Goal: Task Accomplishment & Management: Complete application form

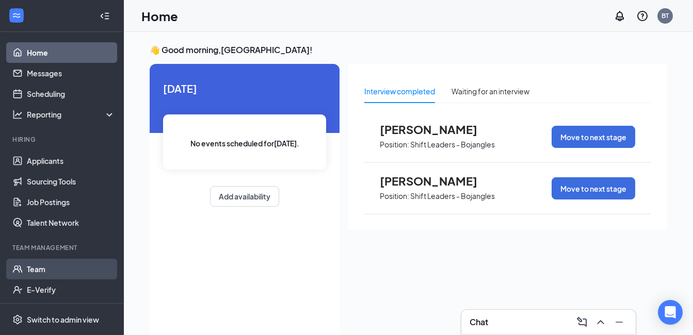
click at [38, 268] on link "Team" at bounding box center [71, 269] width 88 height 21
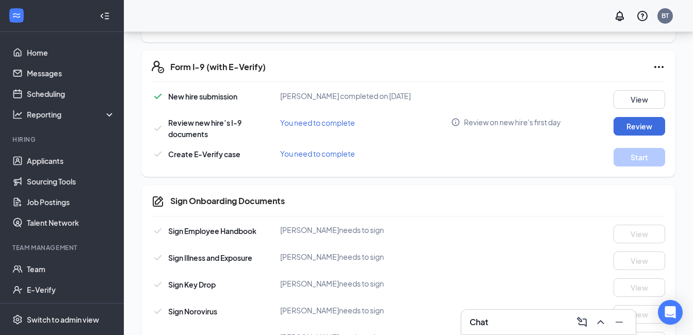
scroll to position [356, 0]
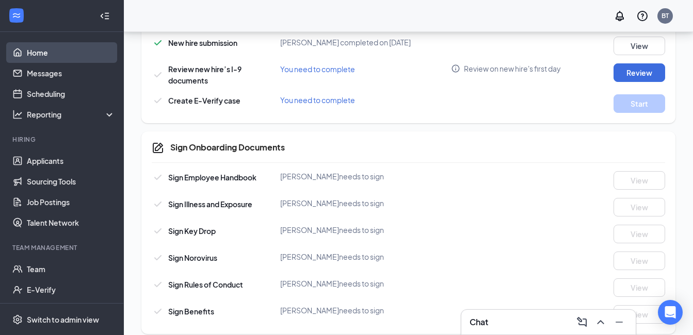
click at [44, 59] on link "Home" at bounding box center [71, 52] width 88 height 21
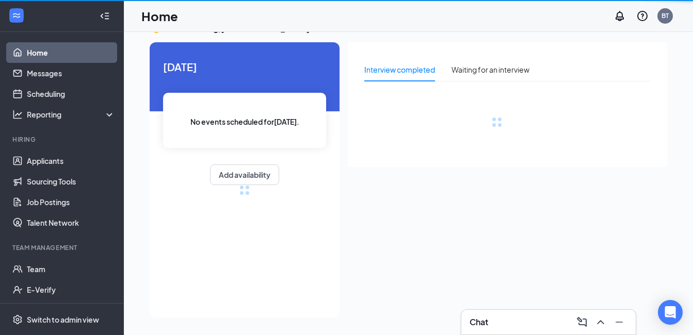
scroll to position [22, 0]
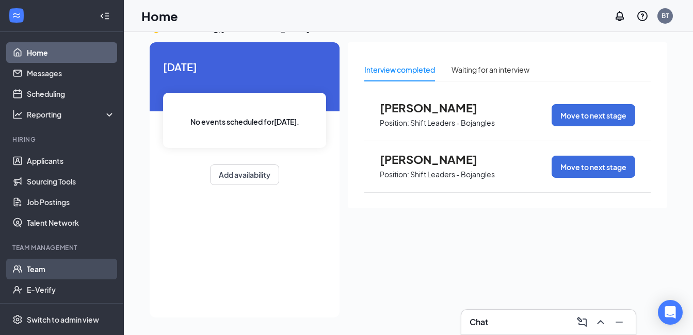
click at [37, 271] on link "Team" at bounding box center [71, 269] width 88 height 21
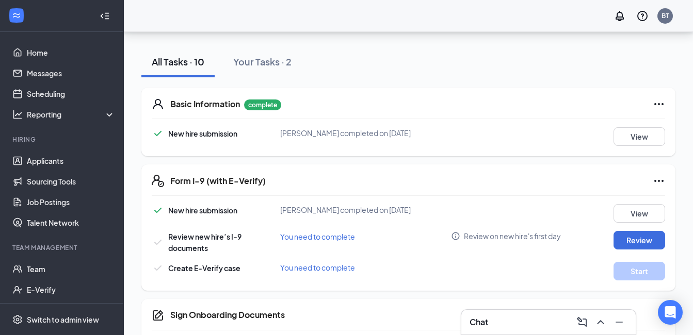
scroll to position [206, 0]
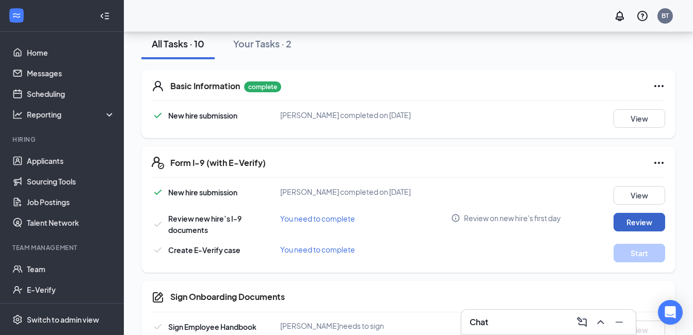
click at [632, 213] on button "Review" at bounding box center [639, 222] width 52 height 19
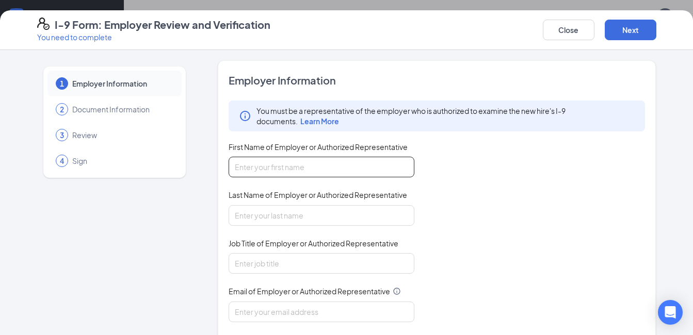
click at [275, 164] on input "First Name of Employer or Authorized Representative" at bounding box center [321, 167] width 186 height 21
type input "Wes"
type input "Owen"
type input "Bojangles"
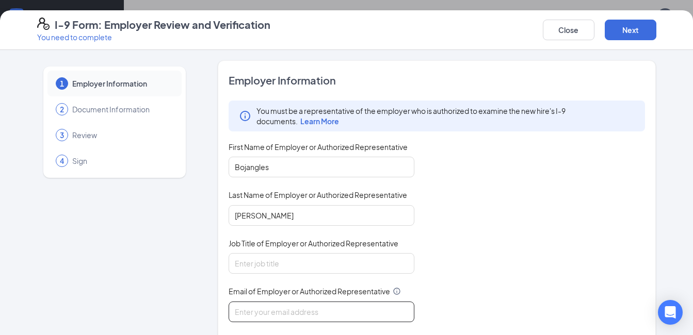
type input "bojangles.temple@georgiafoodsllc.com"
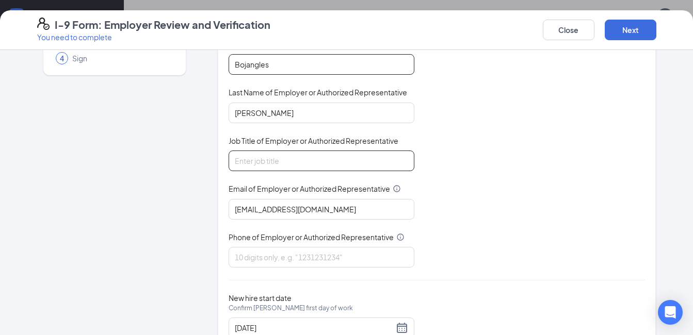
scroll to position [103, 0]
click at [265, 156] on input "Job Title of Employer or Authorized Representative" at bounding box center [321, 160] width 186 height 21
type input "General Manager"
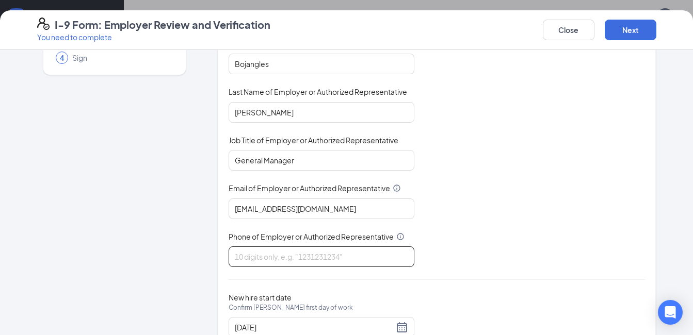
click at [253, 258] on input "Phone of Employer or Authorized Representative" at bounding box center [321, 257] width 186 height 21
type input "6785064193"
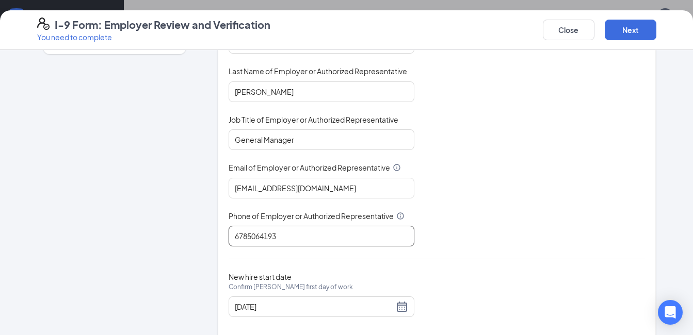
scroll to position [141, 0]
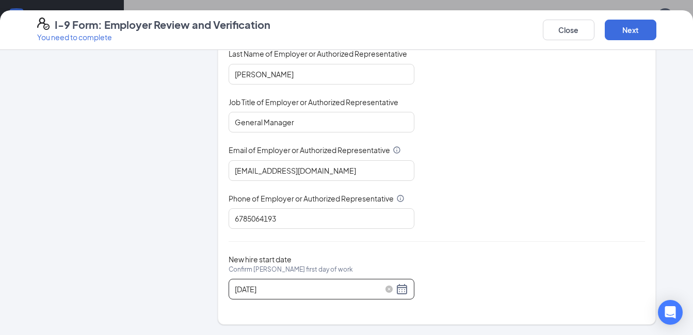
click at [400, 286] on div "08/25/2025" at bounding box center [321, 289] width 173 height 12
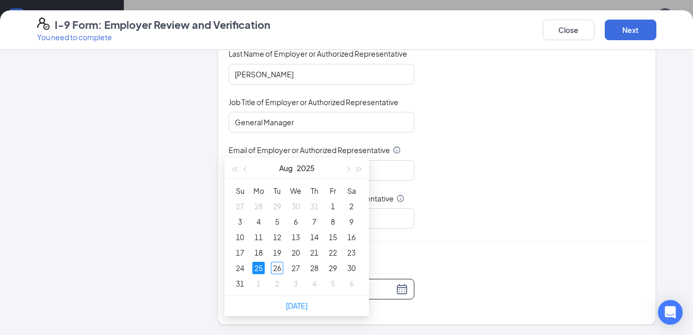
scroll to position [356, 0]
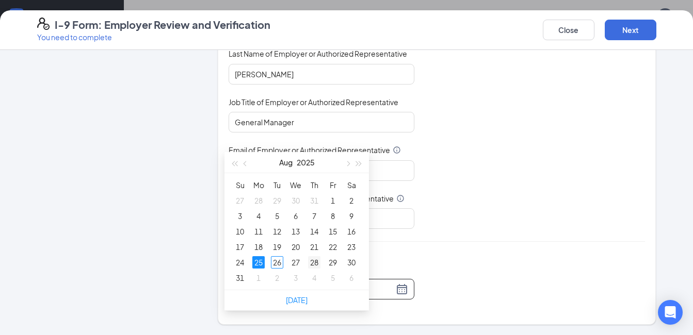
click at [315, 263] on div "28" at bounding box center [314, 262] width 12 height 12
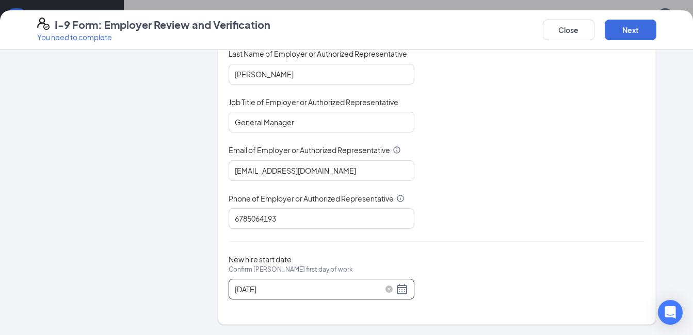
click at [403, 290] on div "08/28/2025" at bounding box center [321, 289] width 173 height 12
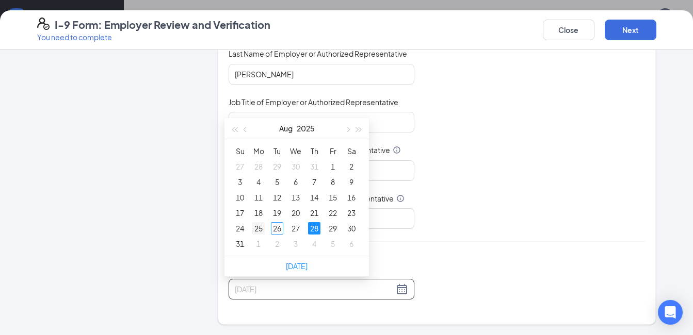
type input "08/25/2025"
click at [262, 227] on div "25" at bounding box center [258, 228] width 12 height 12
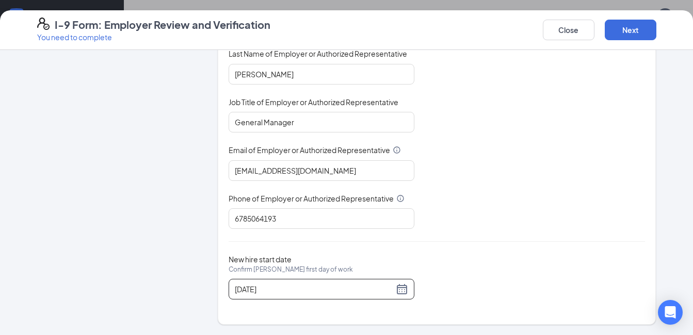
scroll to position [0, 0]
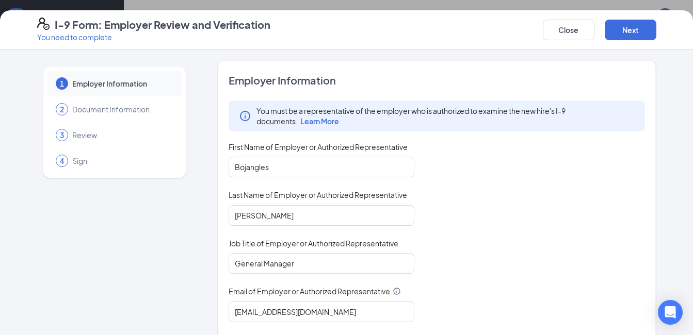
click at [618, 41] on div "Close Next" at bounding box center [599, 30] width 113 height 25
click at [626, 26] on button "Next" at bounding box center [630, 30] width 52 height 21
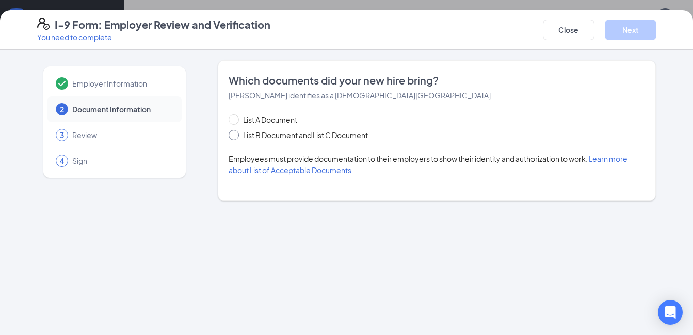
click at [278, 136] on span "List B Document and List C Document" at bounding box center [305, 134] width 133 height 11
click at [236, 136] on input "List B Document and List C Document" at bounding box center [231, 133] width 7 height 7
radio input "true"
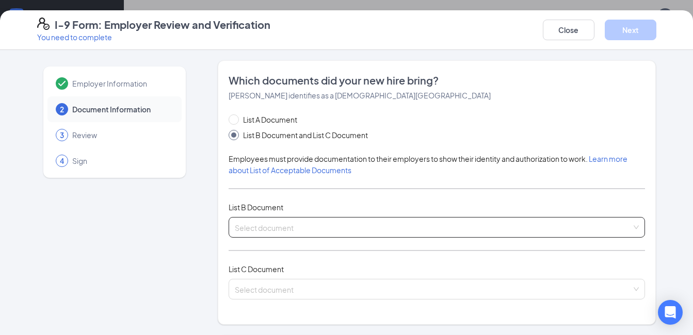
click at [258, 230] on input "search" at bounding box center [433, 225] width 397 height 15
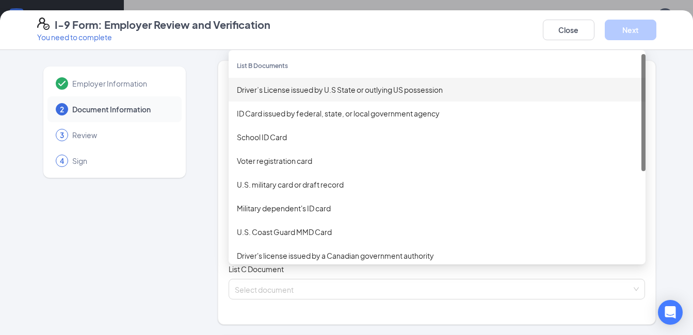
click at [284, 90] on div "Driver’s License issued by U.S State or outlying US possession" at bounding box center [437, 89] width 400 height 11
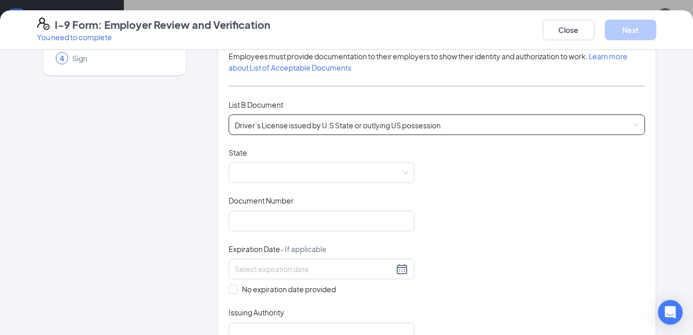
scroll to position [103, 0]
click at [245, 164] on span at bounding box center [321, 172] width 173 height 20
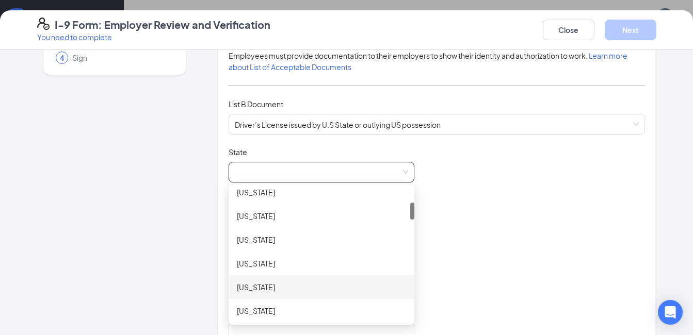
scroll to position [155, 0]
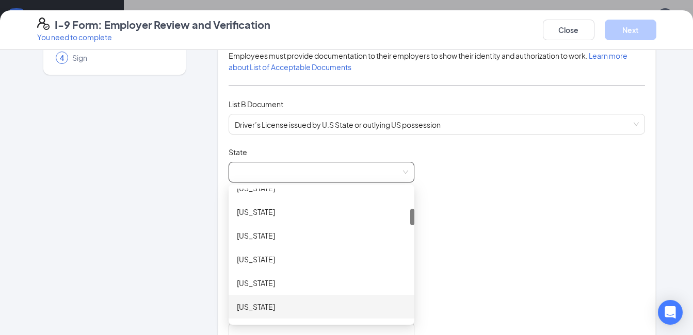
click at [244, 305] on div "Georgia" at bounding box center [321, 306] width 169 height 11
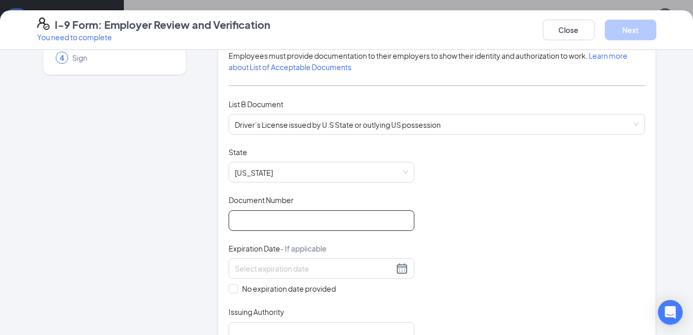
click at [276, 222] on input "Document Number" at bounding box center [321, 220] width 186 height 21
type input "053724550"
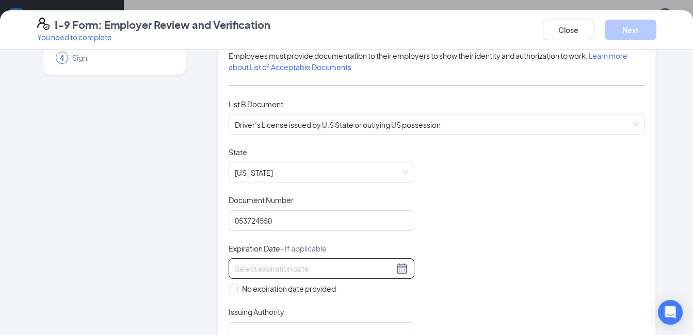
click at [392, 272] on div at bounding box center [321, 268] width 173 height 12
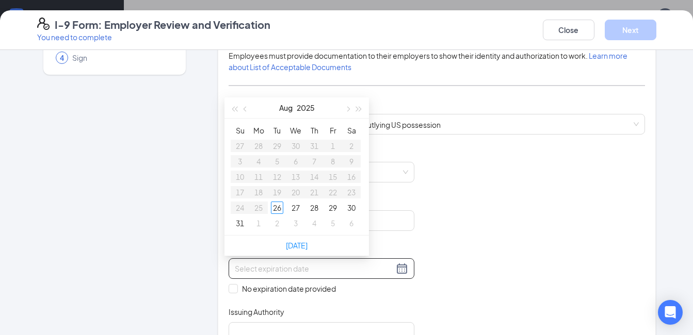
click at [320, 277] on div at bounding box center [321, 268] width 186 height 21
click at [319, 273] on input at bounding box center [314, 268] width 159 height 11
type input "02/26/2032"
click at [488, 246] on div "Document Title Driver’s License issued by U.S State or outlying US possession S…" at bounding box center [436, 245] width 417 height 196
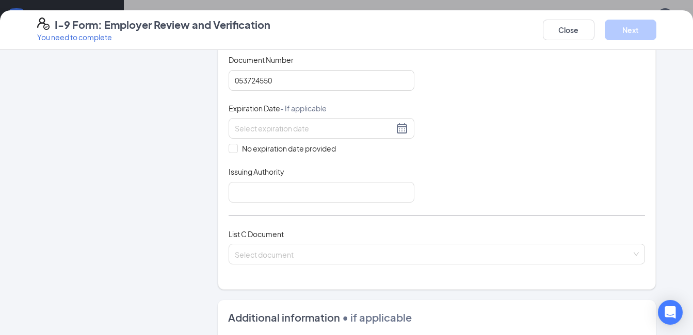
scroll to position [258, 0]
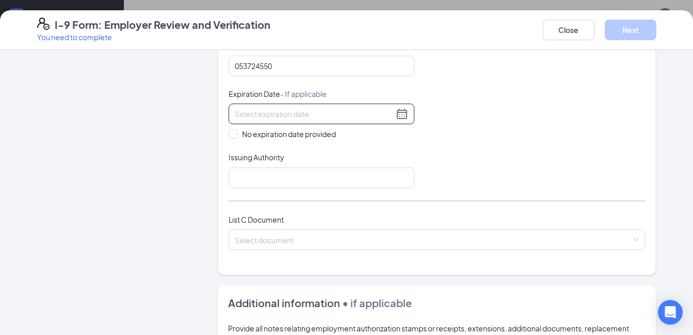
click at [271, 122] on div at bounding box center [321, 114] width 186 height 21
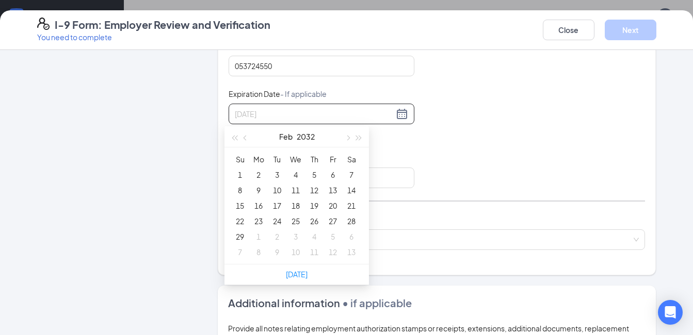
type input "02/04/2032"
click at [311, 221] on div "26" at bounding box center [314, 221] width 12 height 12
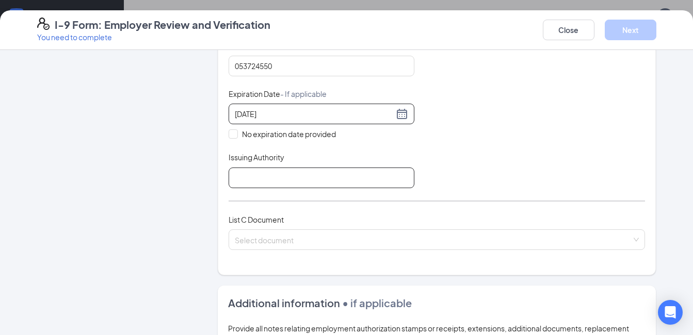
type input "02/26/2032"
click at [271, 179] on input "Issuing Authority" at bounding box center [321, 178] width 186 height 21
type input "Georgia"
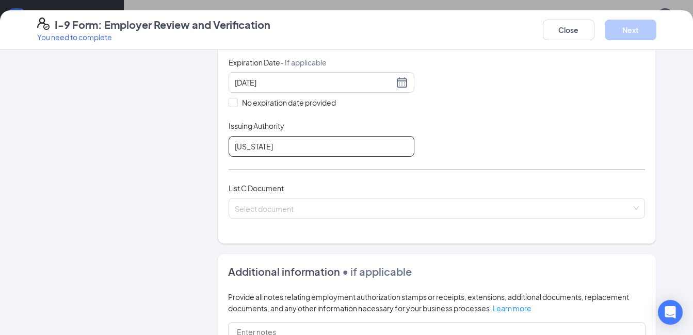
scroll to position [361, 0]
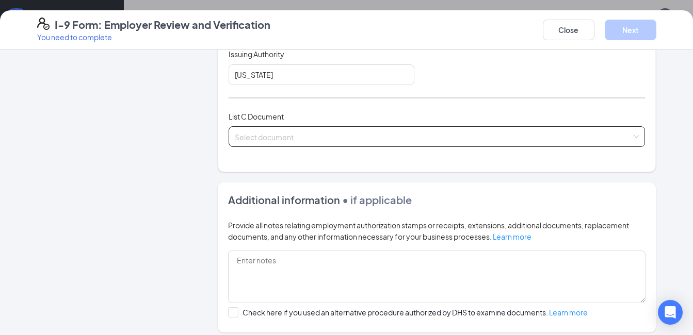
click at [307, 134] on div "Select document" at bounding box center [436, 136] width 417 height 21
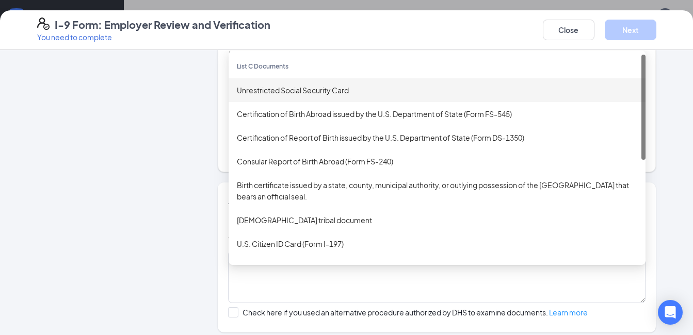
click at [287, 91] on div "Unrestricted Social Security Card" at bounding box center [437, 90] width 400 height 11
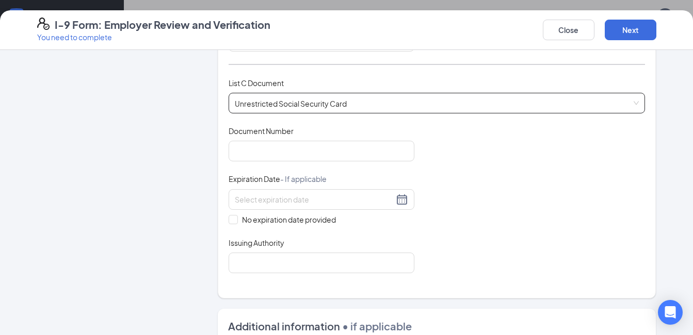
scroll to position [413, 0]
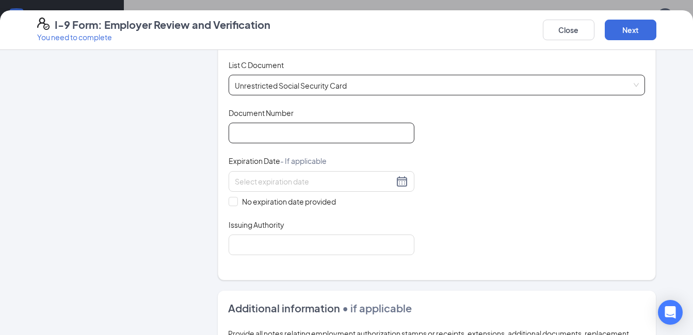
drag, startPoint x: 281, startPoint y: 135, endPoint x: 318, endPoint y: 138, distance: 36.7
click at [281, 135] on input "Document Number" at bounding box center [321, 133] width 186 height 21
type input "595081702"
click at [238, 199] on span "No expiration date provided" at bounding box center [289, 201] width 102 height 11
click at [234, 199] on input "No expiration date provided" at bounding box center [231, 200] width 7 height 7
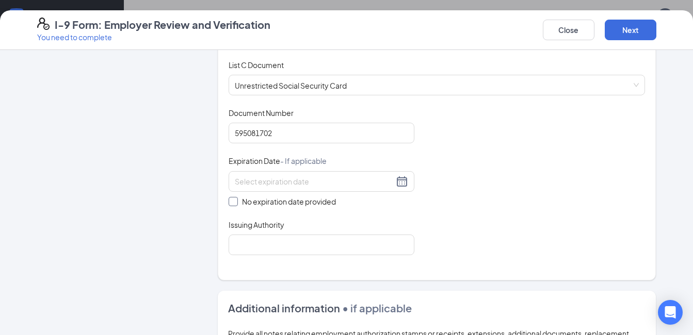
checkbox input "true"
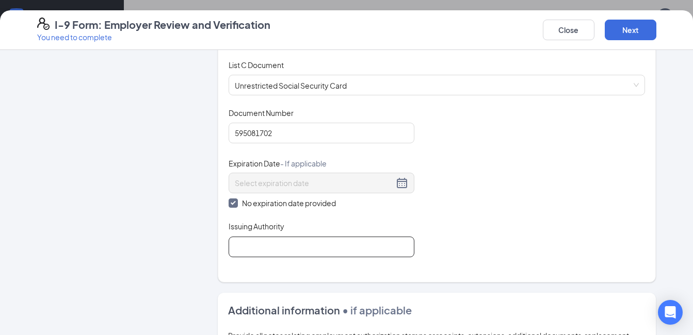
click at [233, 248] on input "Issuing Authority" at bounding box center [321, 247] width 186 height 21
type input "Social Security Administration"
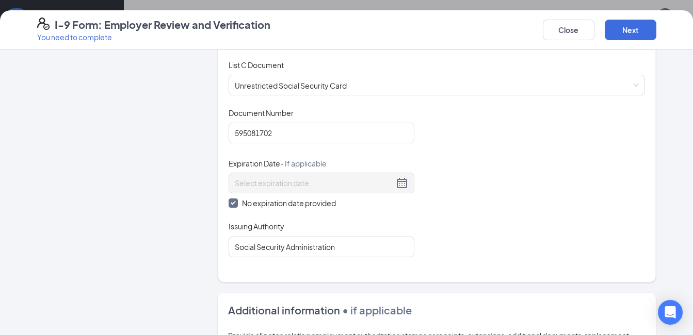
click at [185, 256] on div "Employer Information 2 Document Information 3 Review 4 Sign" at bounding box center [114, 94] width 155 height 893
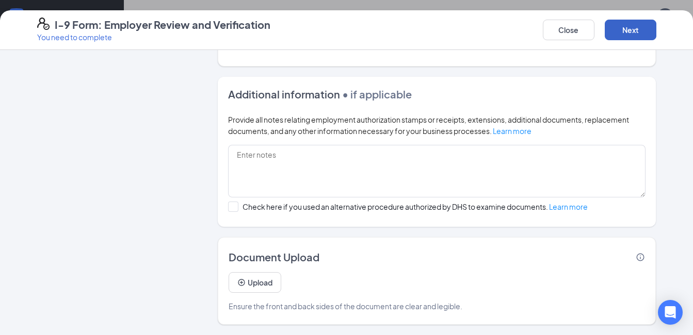
click at [620, 28] on button "Next" at bounding box center [630, 30] width 52 height 21
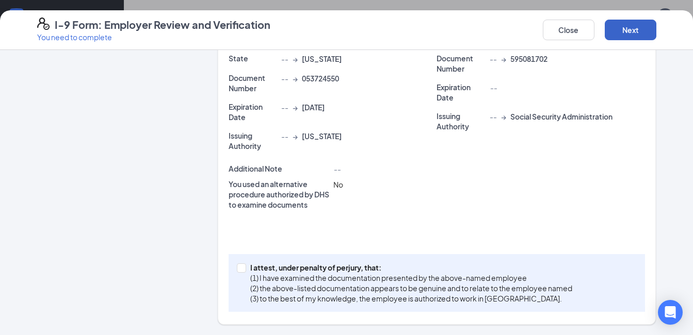
scroll to position [307, 0]
drag, startPoint x: 276, startPoint y: 266, endPoint x: 389, endPoint y: 251, distance: 113.9
click at [276, 266] on p "I attest, under penalty of perjury, that:" at bounding box center [411, 267] width 322 height 10
click at [244, 266] on input "I attest, under penalty of perjury, that: (1) I have examined the documentation…" at bounding box center [240, 267] width 7 height 7
checkbox input "true"
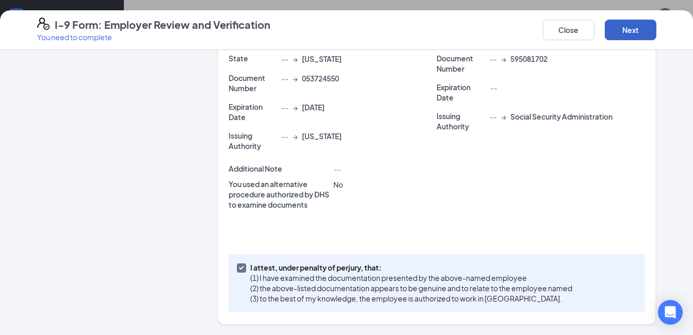
click at [617, 29] on button "Next" at bounding box center [630, 30] width 52 height 21
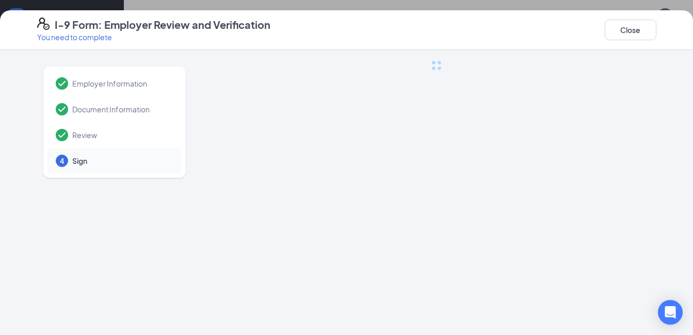
scroll to position [0, 0]
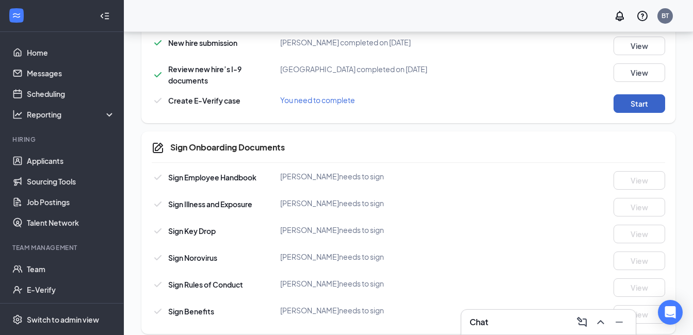
click at [627, 94] on button "Start" at bounding box center [639, 103] width 52 height 19
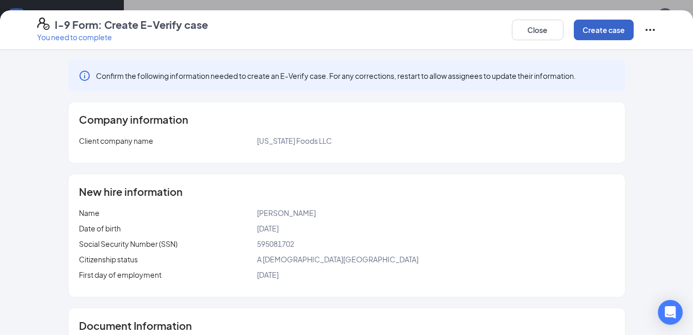
click at [602, 26] on button "Create case" at bounding box center [603, 30] width 60 height 21
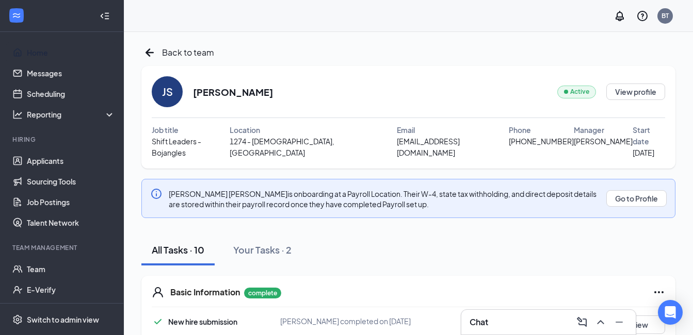
drag, startPoint x: 34, startPoint y: 53, endPoint x: 175, endPoint y: 6, distance: 148.9
click at [34, 53] on link "Home" at bounding box center [71, 52] width 88 height 21
